Goal: Find specific page/section: Find specific page/section

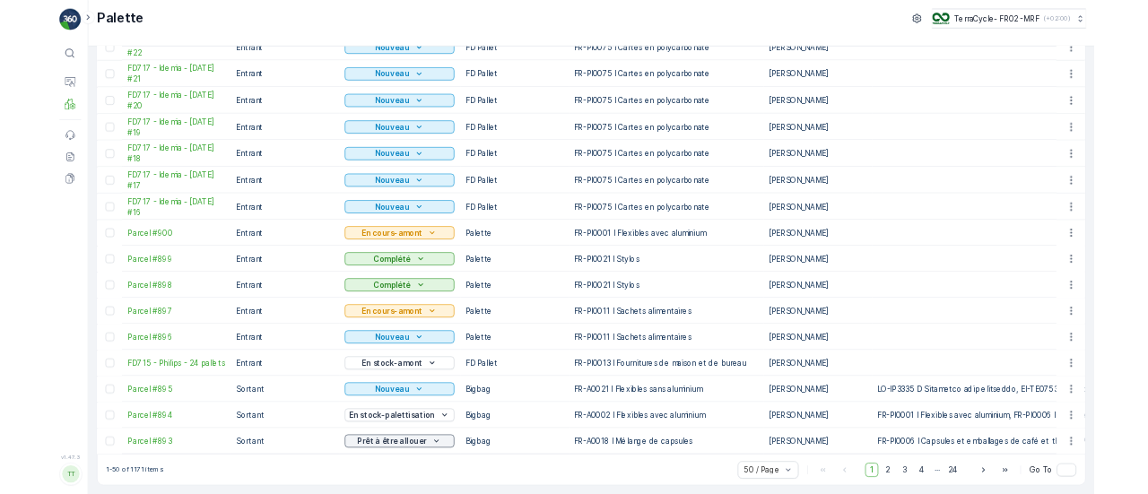
scroll to position [1614, 0]
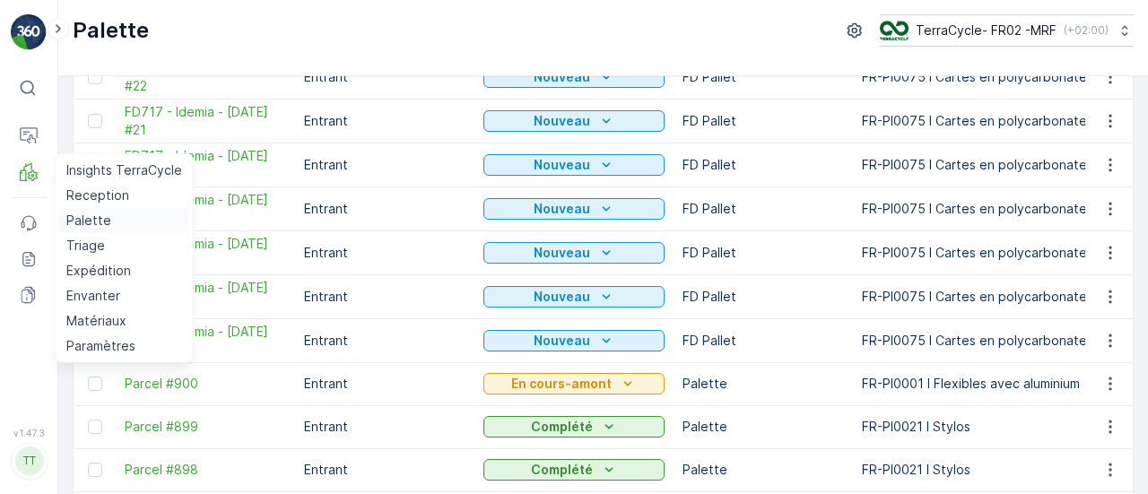
click at [83, 216] on p "Palette" at bounding box center [88, 221] width 45 height 18
click at [93, 246] on p "Triage" at bounding box center [85, 246] width 39 height 18
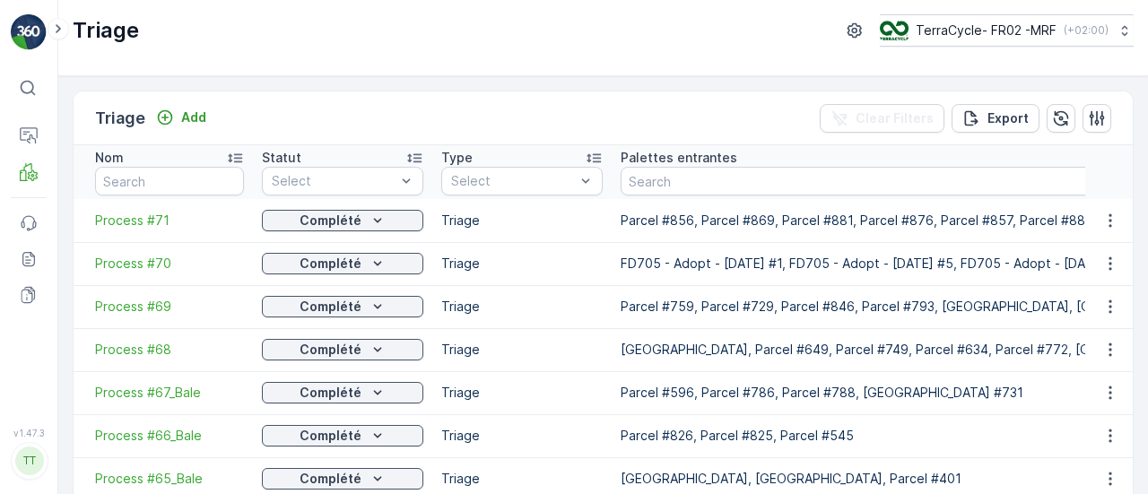
click at [128, 221] on span "Process #71" at bounding box center [169, 221] width 149 height 18
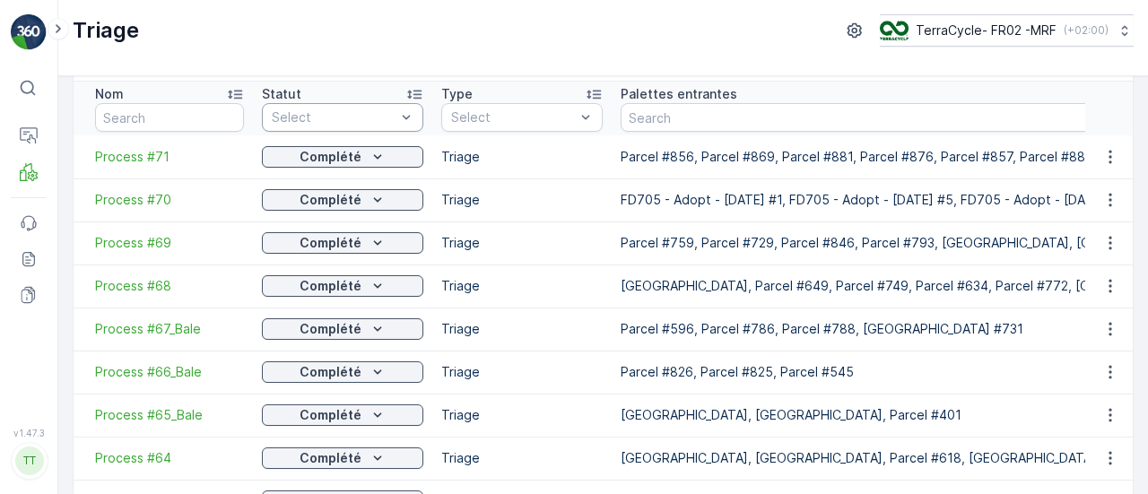
scroll to position [90, 0]
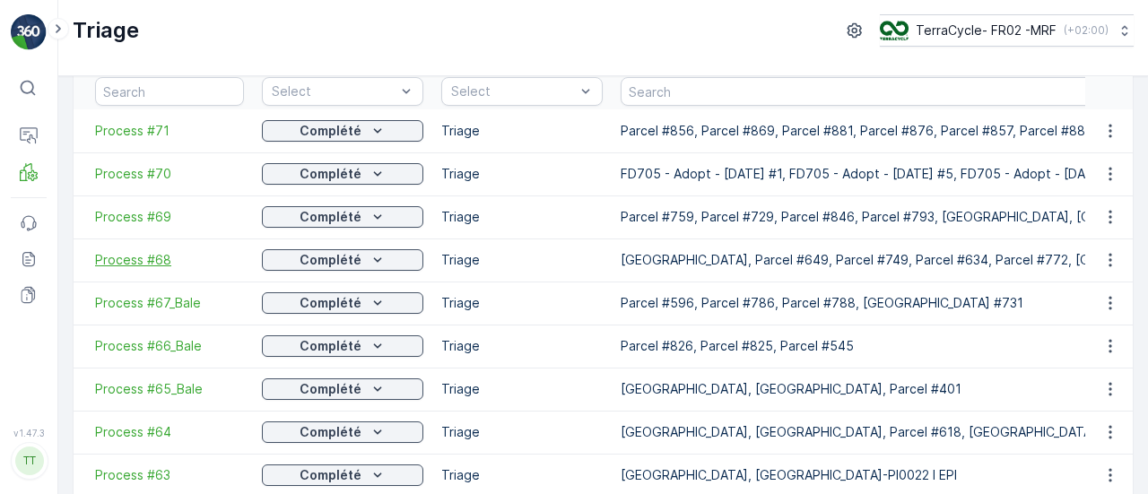
click at [115, 259] on span "Process #68" at bounding box center [169, 260] width 149 height 18
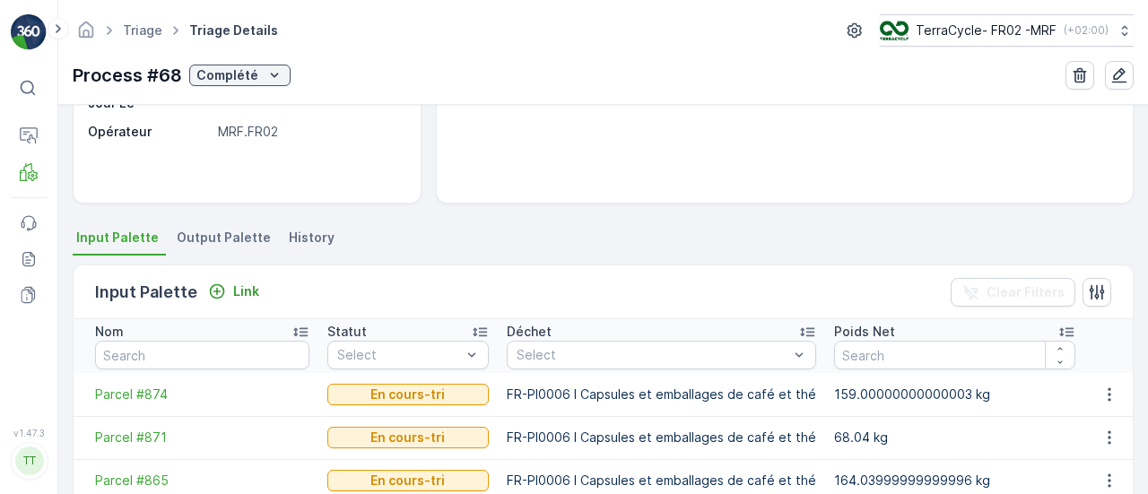
scroll to position [269, 0]
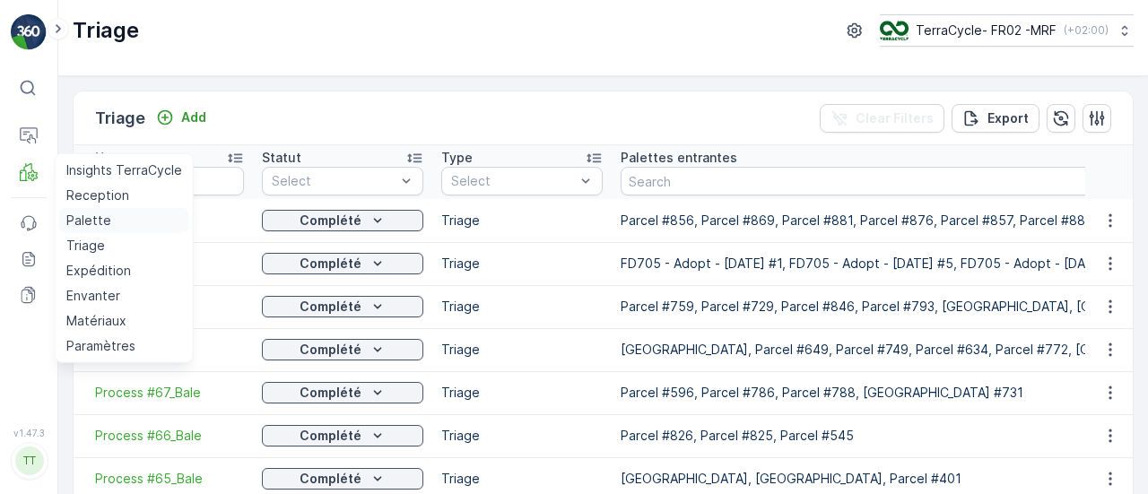
click at [86, 218] on p "Palette" at bounding box center [88, 221] width 45 height 18
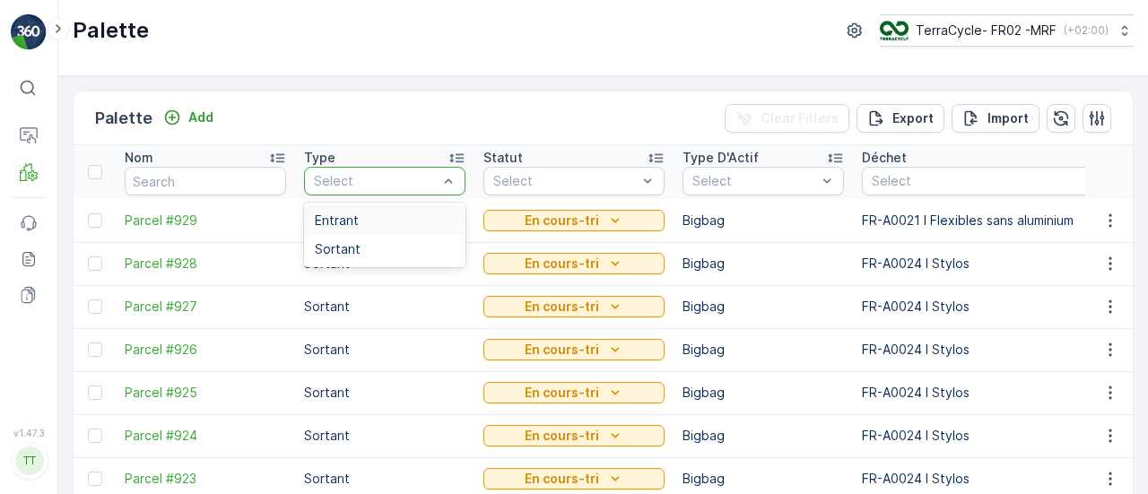
click at [366, 181] on div at bounding box center [375, 181] width 127 height 14
click at [355, 222] on span "Entrant" at bounding box center [337, 220] width 44 height 14
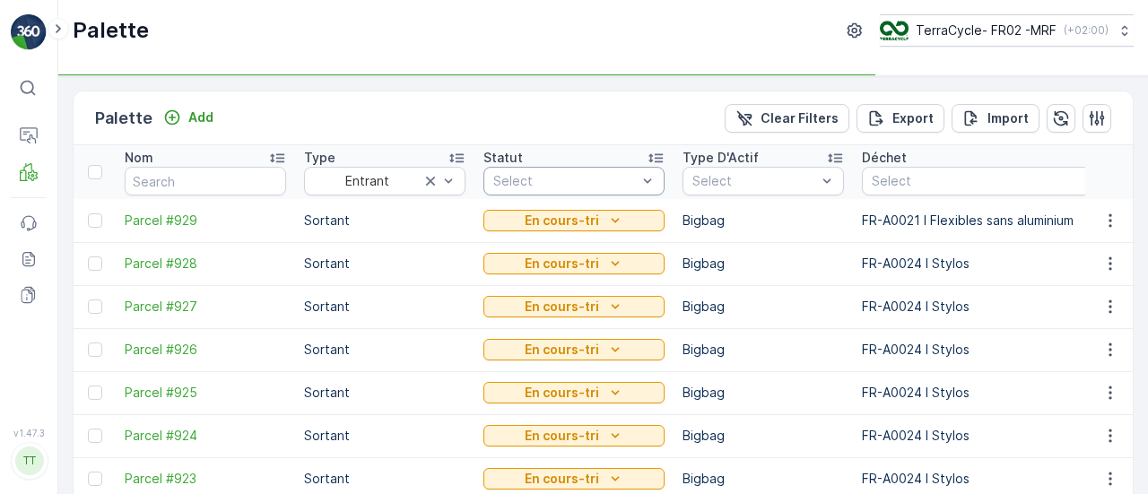
click at [549, 175] on div at bounding box center [564, 181] width 147 height 14
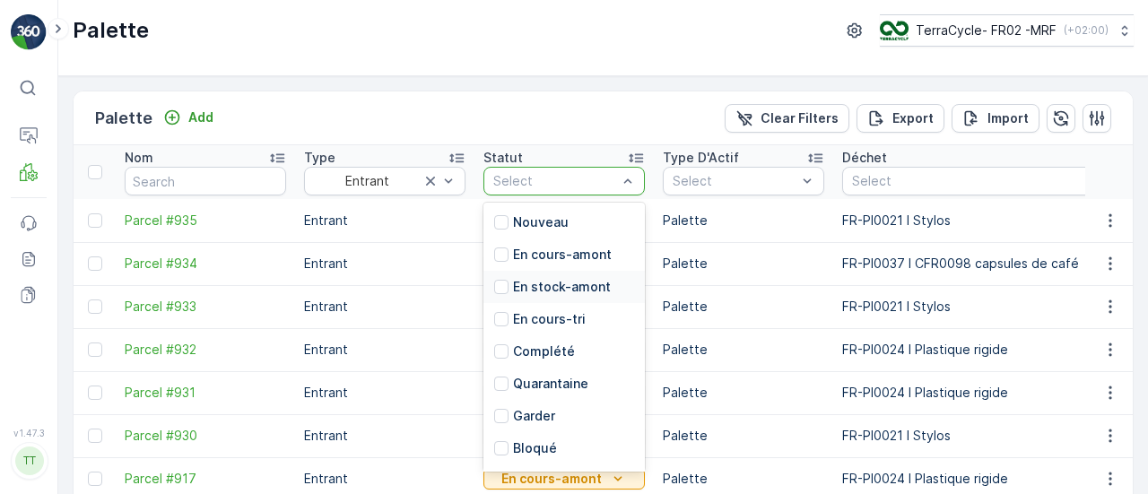
click at [563, 284] on p "En stock-amont" at bounding box center [562, 287] width 98 height 18
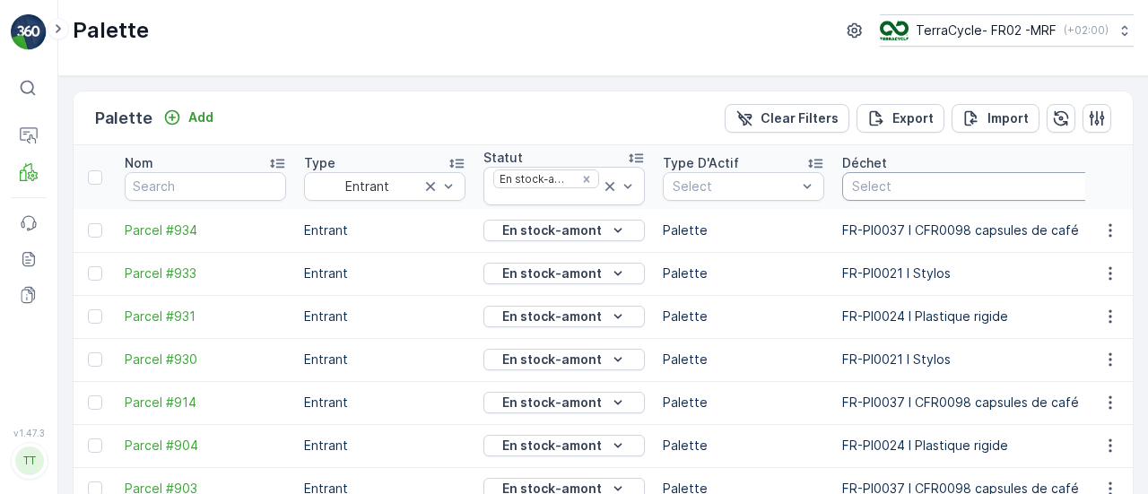
click at [889, 182] on div at bounding box center [987, 186] width 275 height 14
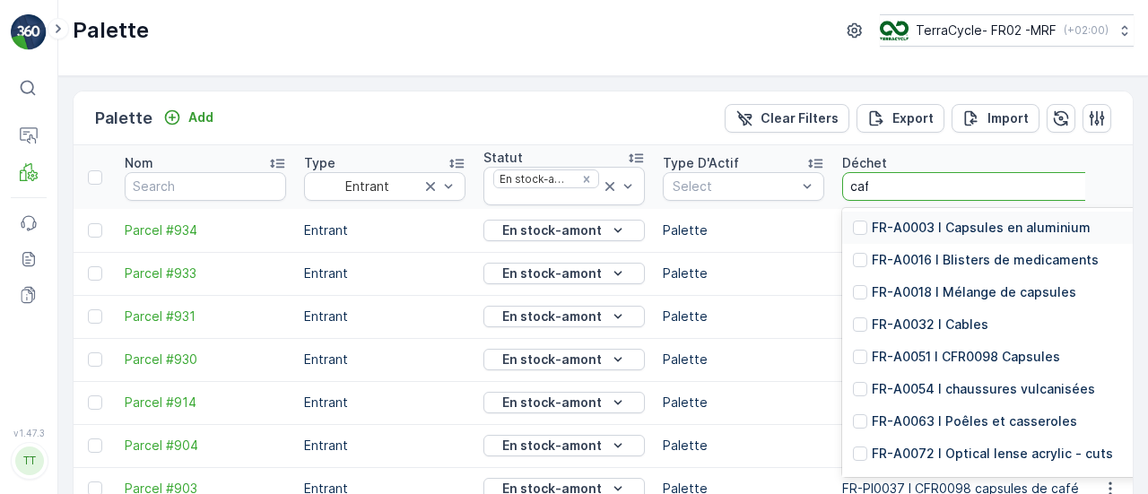
type input "cafe"
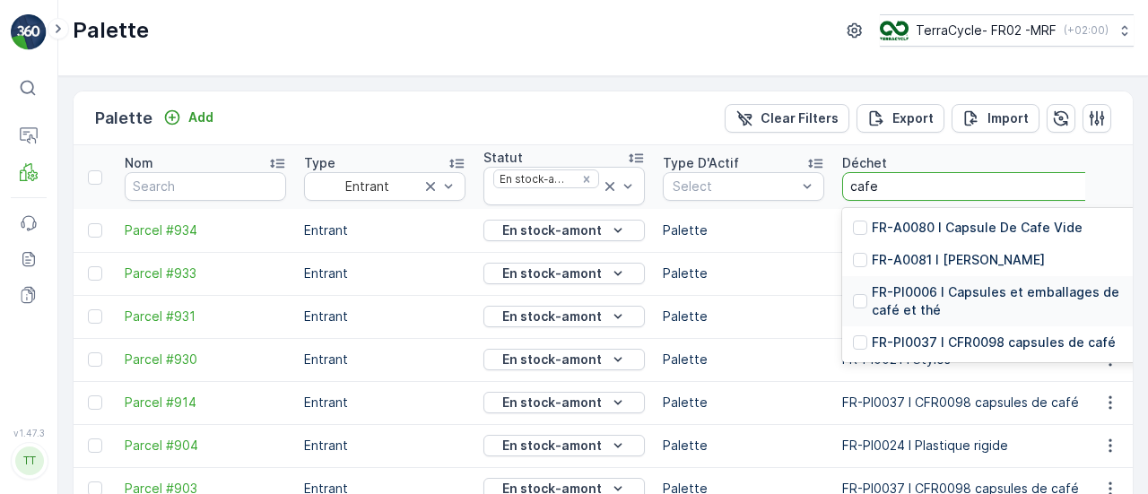
click at [981, 294] on p "FR-PI0006 I Capsules et emballages de café et thé" at bounding box center [1006, 301] width 269 height 36
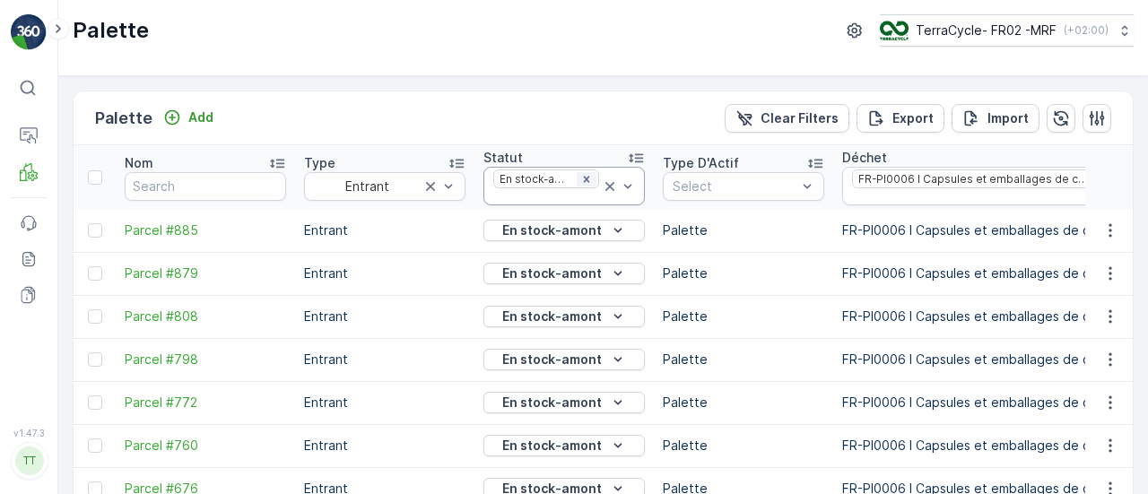
click at [588, 173] on icon "Remove En stock-amont" at bounding box center [586, 179] width 13 height 13
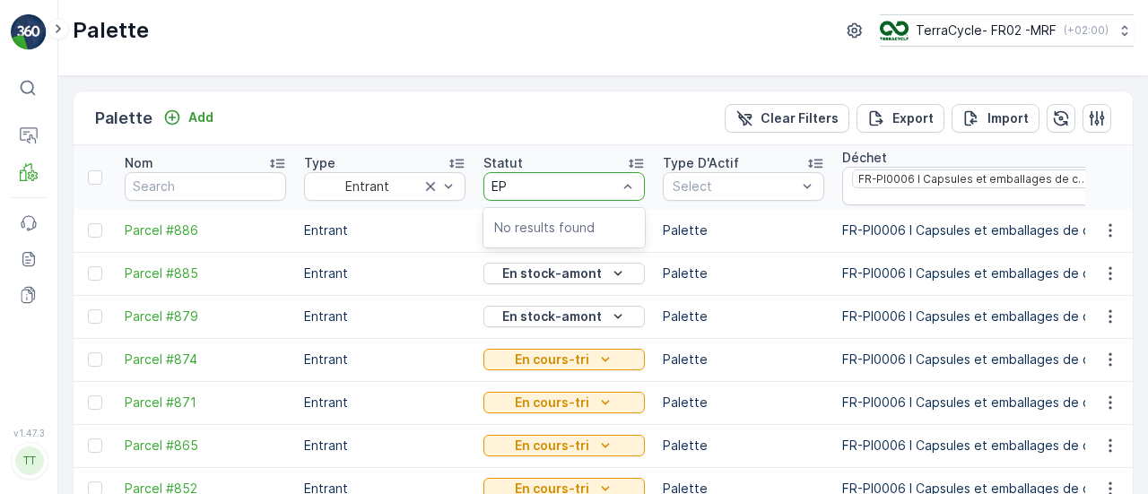
type input "E"
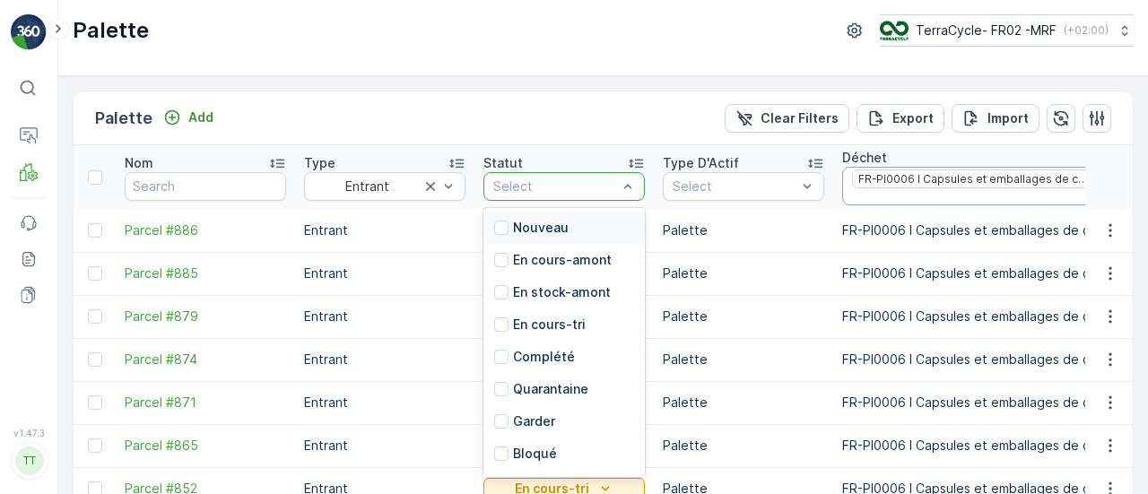
click at [1054, 184] on div "FR-PI0006 I Capsules et emballages de café et thé" at bounding box center [974, 178] width 242 height 17
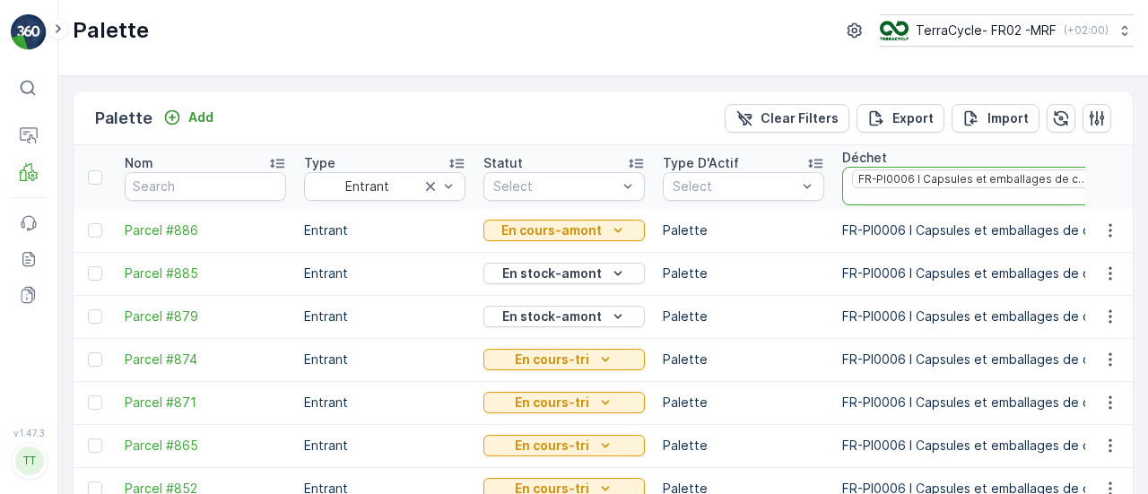
click at [1049, 171] on div "FR-PI0006 I Capsules et emballages de café et thé" at bounding box center [974, 178] width 242 height 17
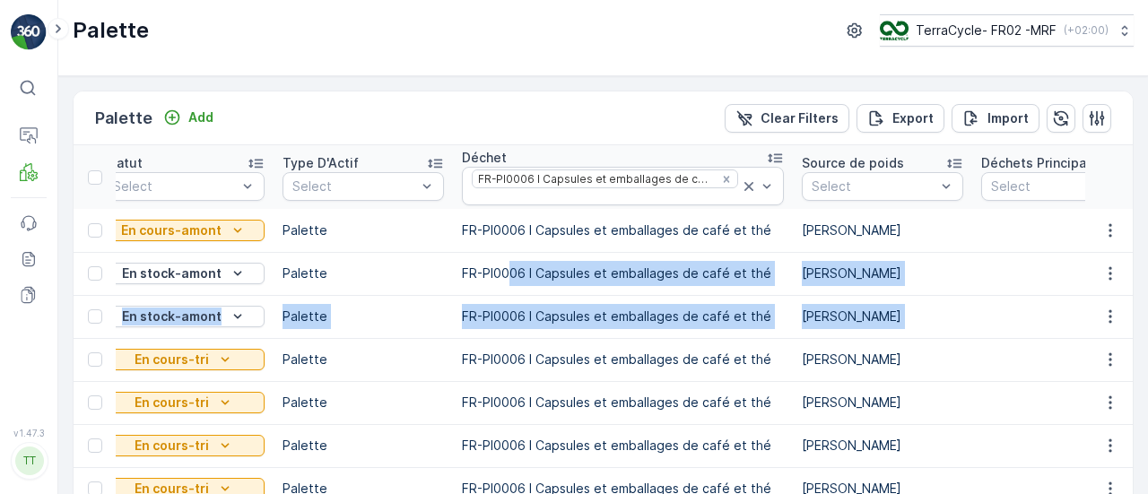
scroll to position [0, 527]
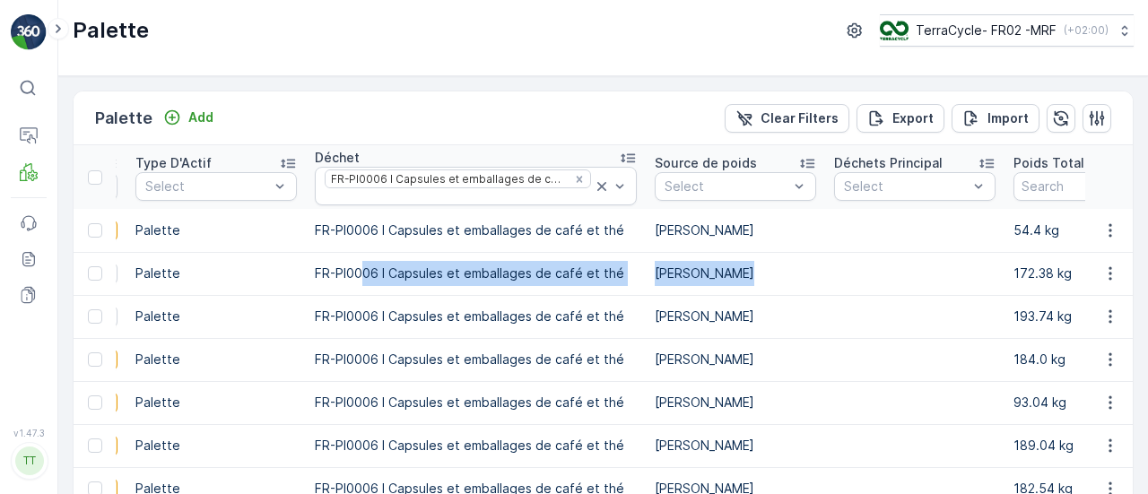
drag, startPoint x: 888, startPoint y: 286, endPoint x: 908, endPoint y: 266, distance: 27.9
click at [576, 176] on icon "Remove FR-PI0006 I Capsules et emballages de café et thé" at bounding box center [579, 179] width 6 height 6
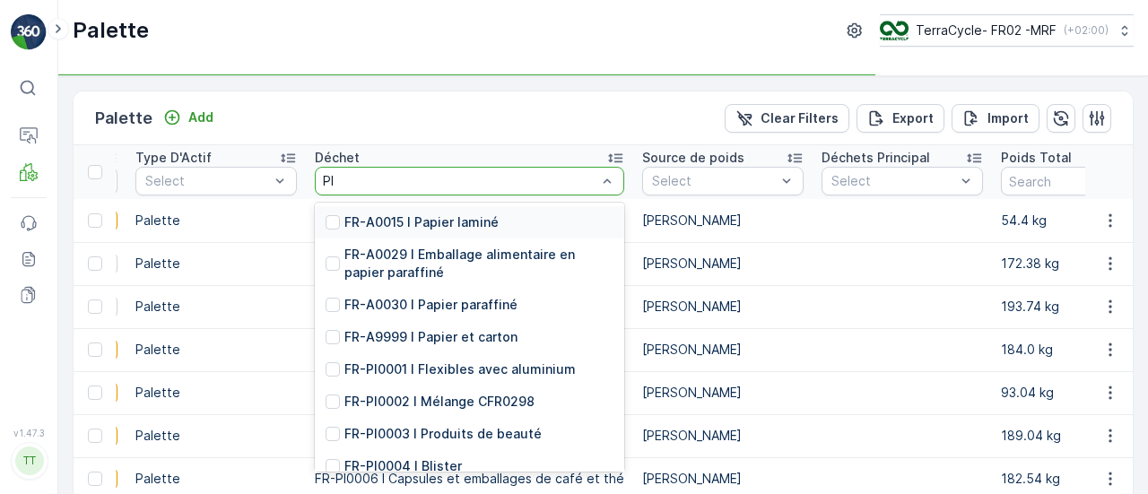
type input "PI0"
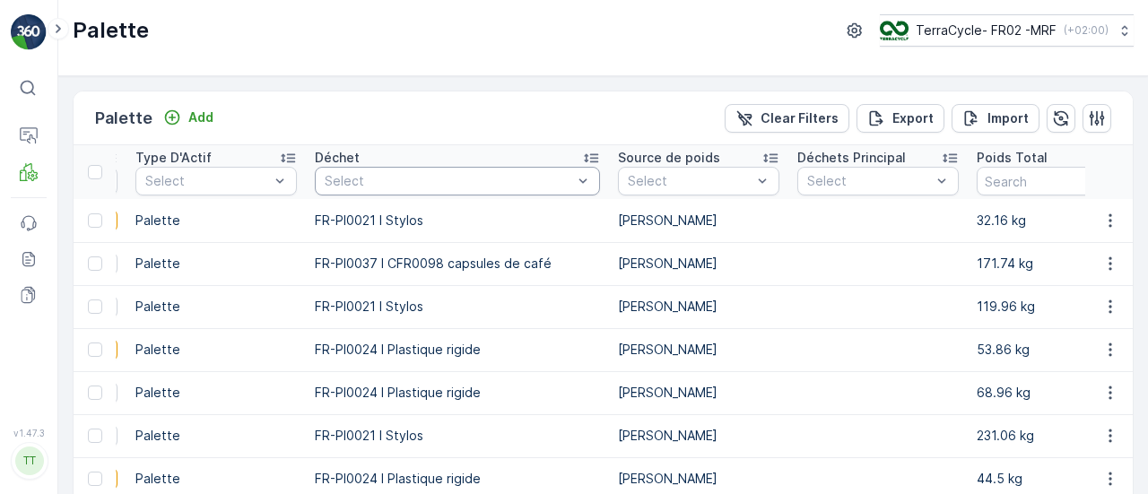
click at [414, 174] on div at bounding box center [448, 181] width 251 height 14
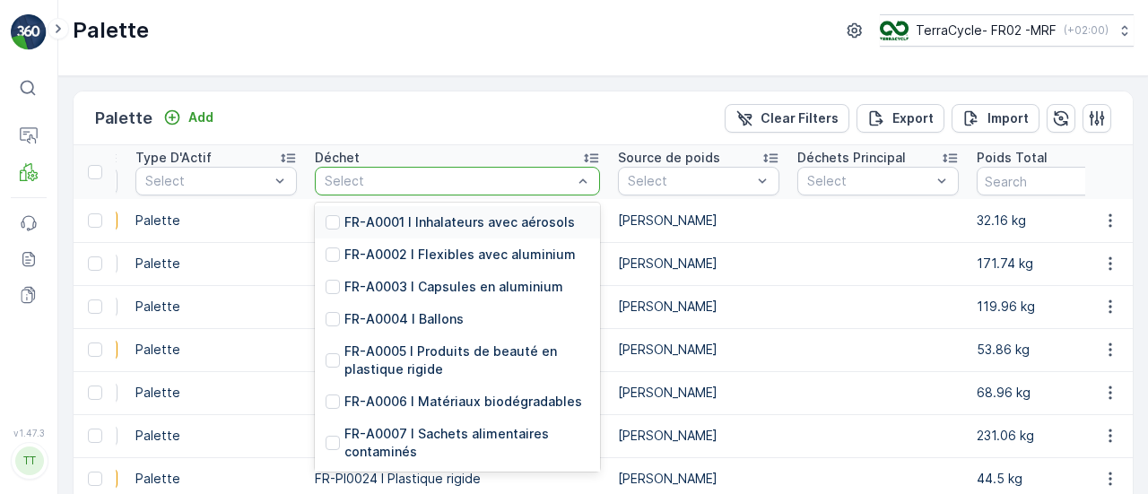
type input "0"
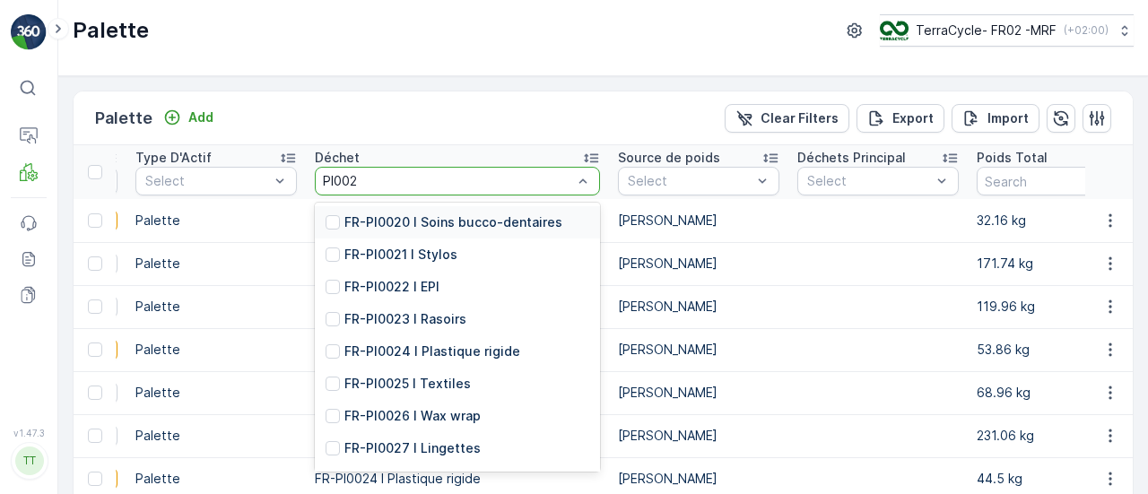
type input "PI0022"
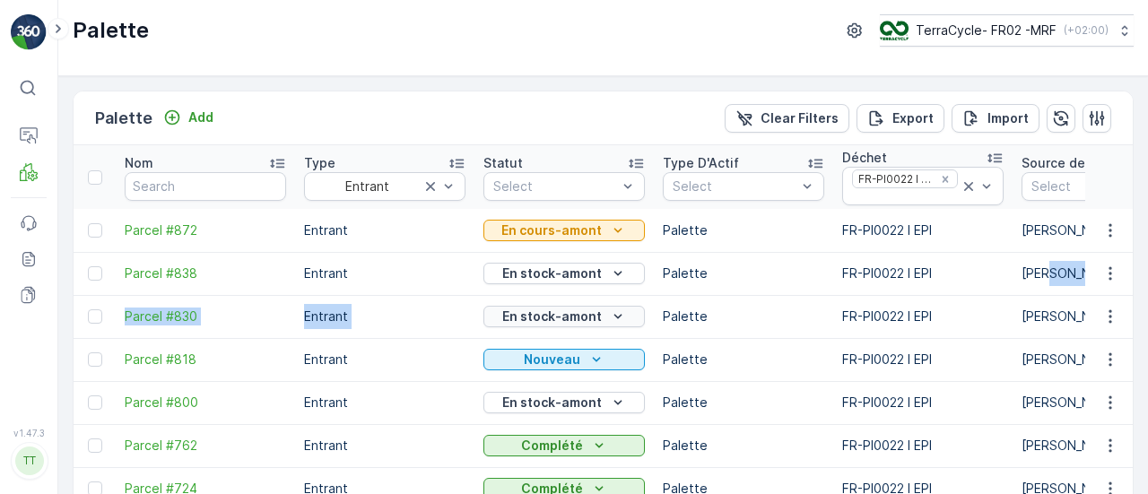
drag, startPoint x: 526, startPoint y: 274, endPoint x: 484, endPoint y: 314, distance: 57.7
click at [590, 184] on div at bounding box center [554, 186] width 127 height 14
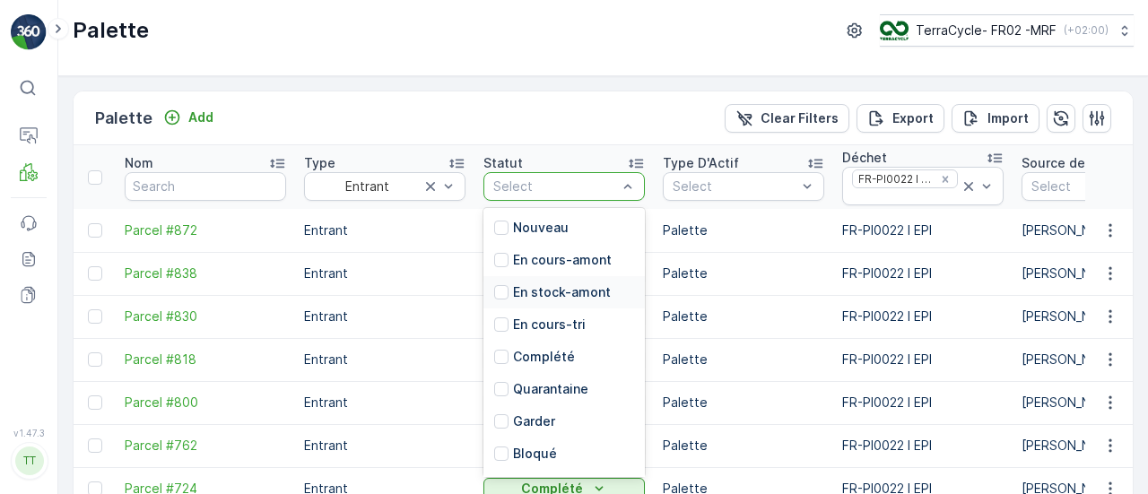
click at [558, 283] on p "En stock-amont" at bounding box center [562, 292] width 98 height 18
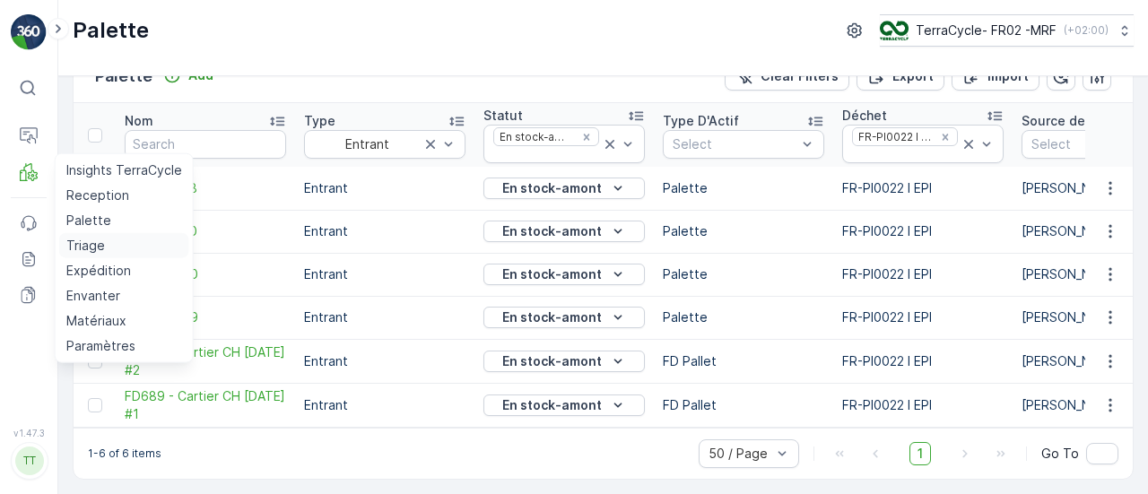
click at [86, 245] on p "Triage" at bounding box center [85, 246] width 39 height 18
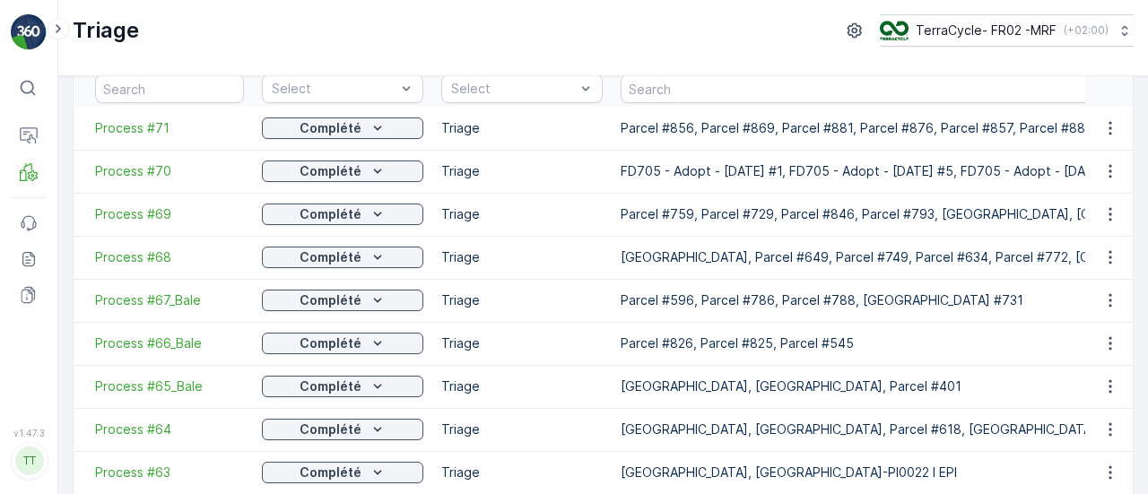
scroll to position [90, 0]
